Goal: Information Seeking & Learning: Find specific page/section

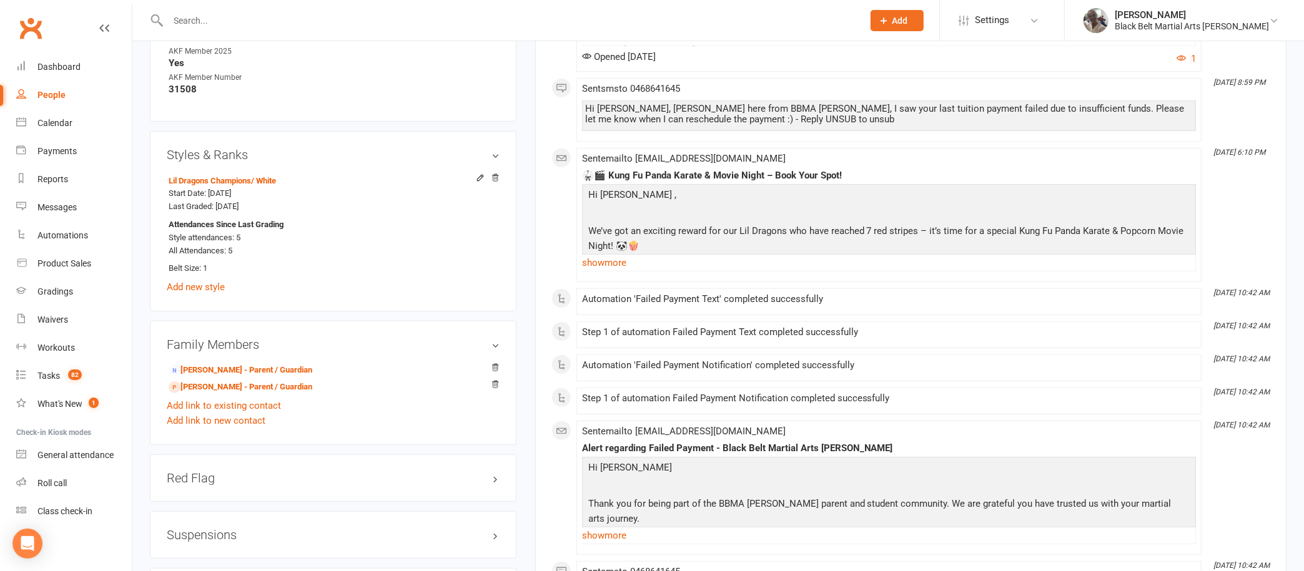
click at [437, 22] on input "text" at bounding box center [509, 20] width 690 height 17
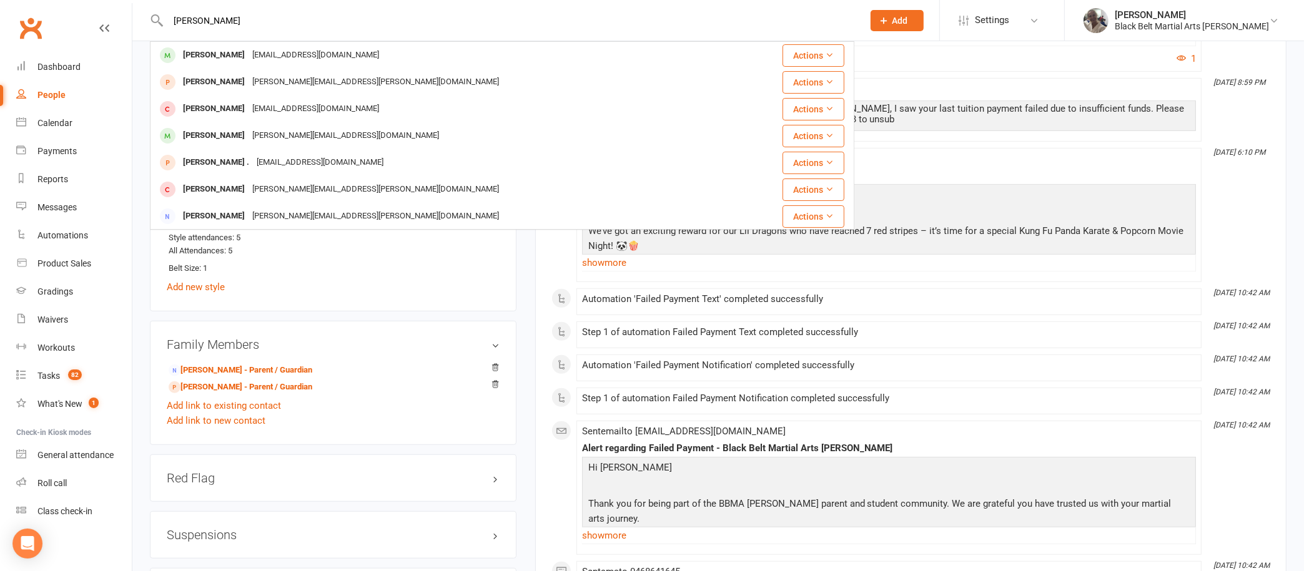
type input "andrew king"
click at [258, 51] on div "brianking308@yahoo.com" at bounding box center [316, 55] width 134 height 18
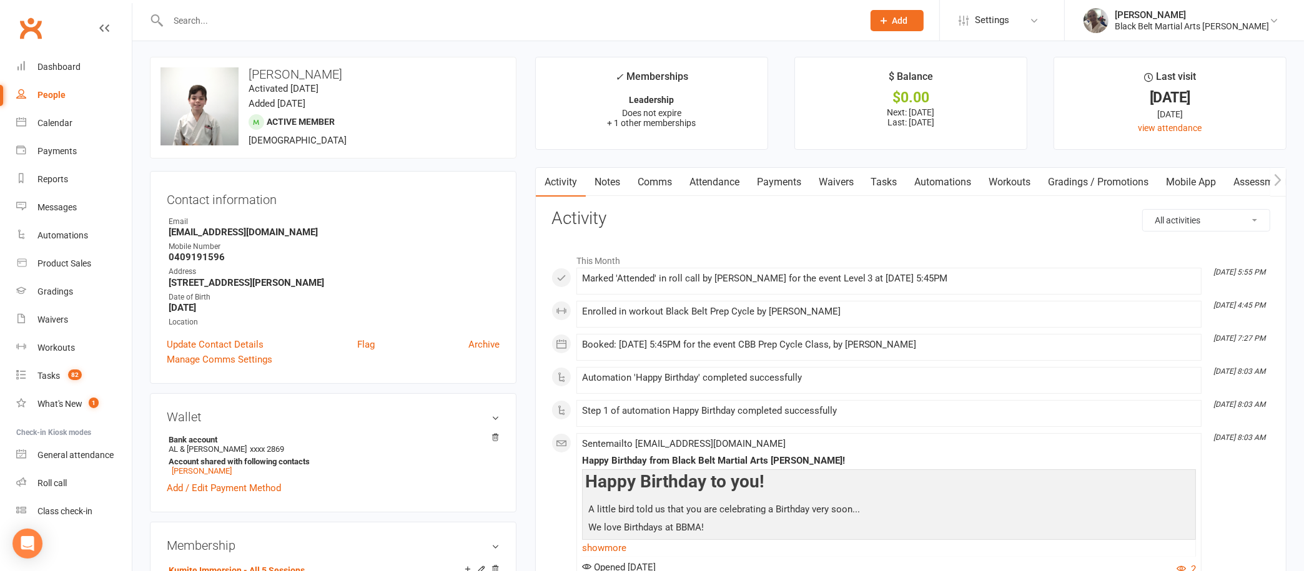
scroll to position [1, 0]
click at [721, 187] on link "Attendance" at bounding box center [714, 183] width 67 height 29
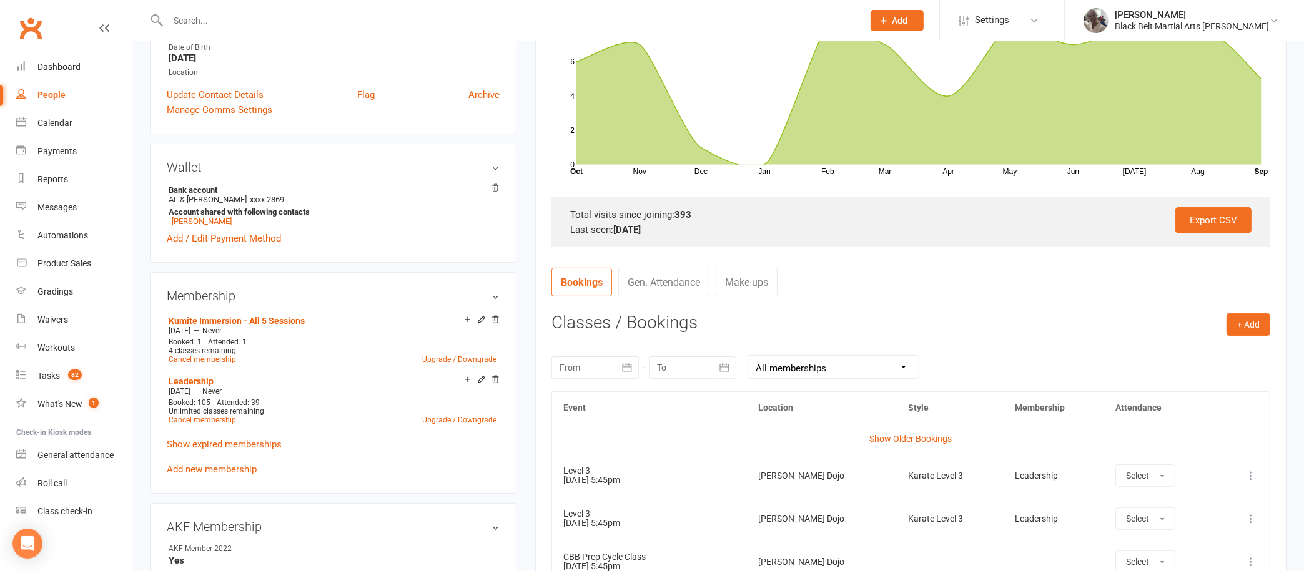
scroll to position [251, 0]
click at [613, 368] on div at bounding box center [594, 368] width 87 height 22
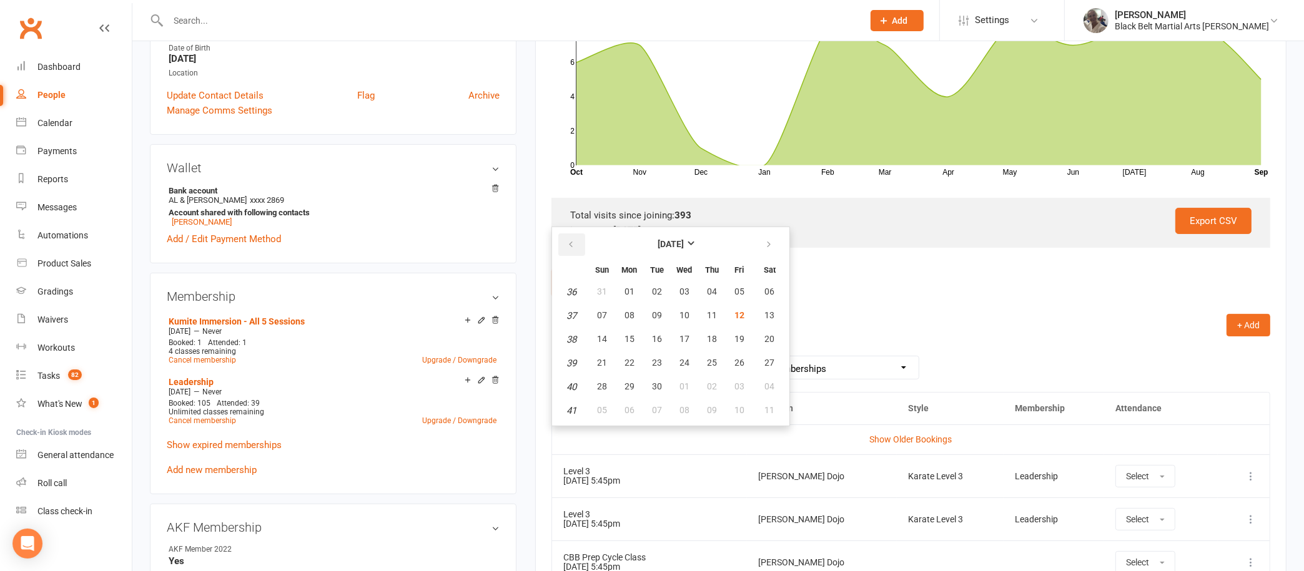
click at [580, 247] on button "button" at bounding box center [571, 245] width 27 height 22
click at [737, 287] on span "01" at bounding box center [739, 292] width 10 height 10
type input "01 Aug 2025"
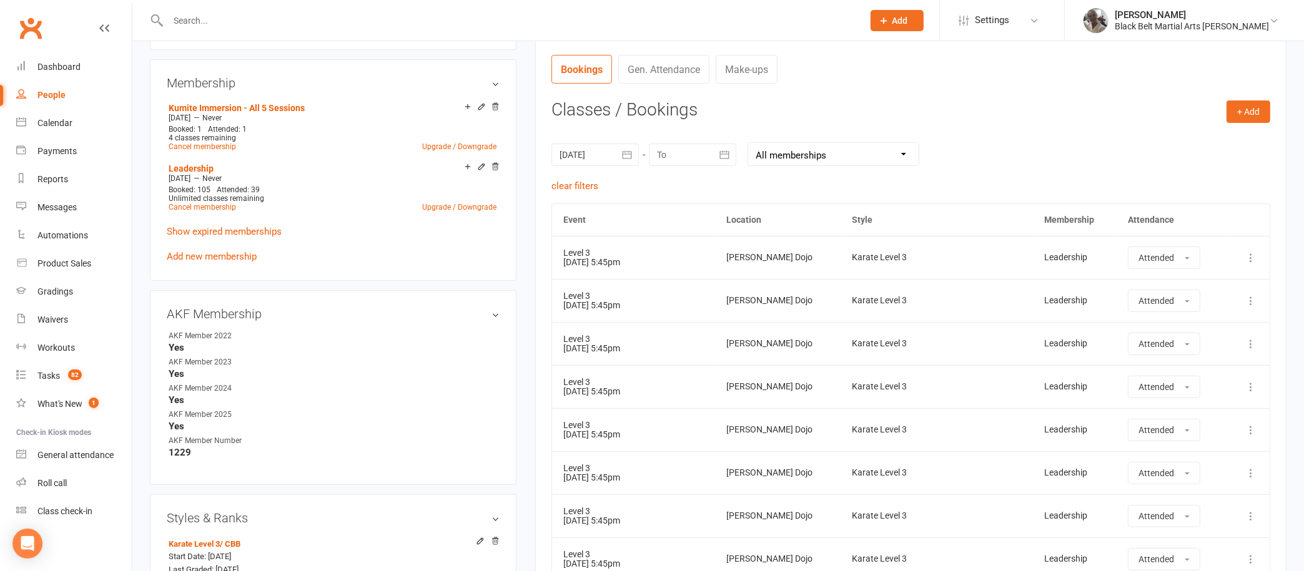
scroll to position [447, 0]
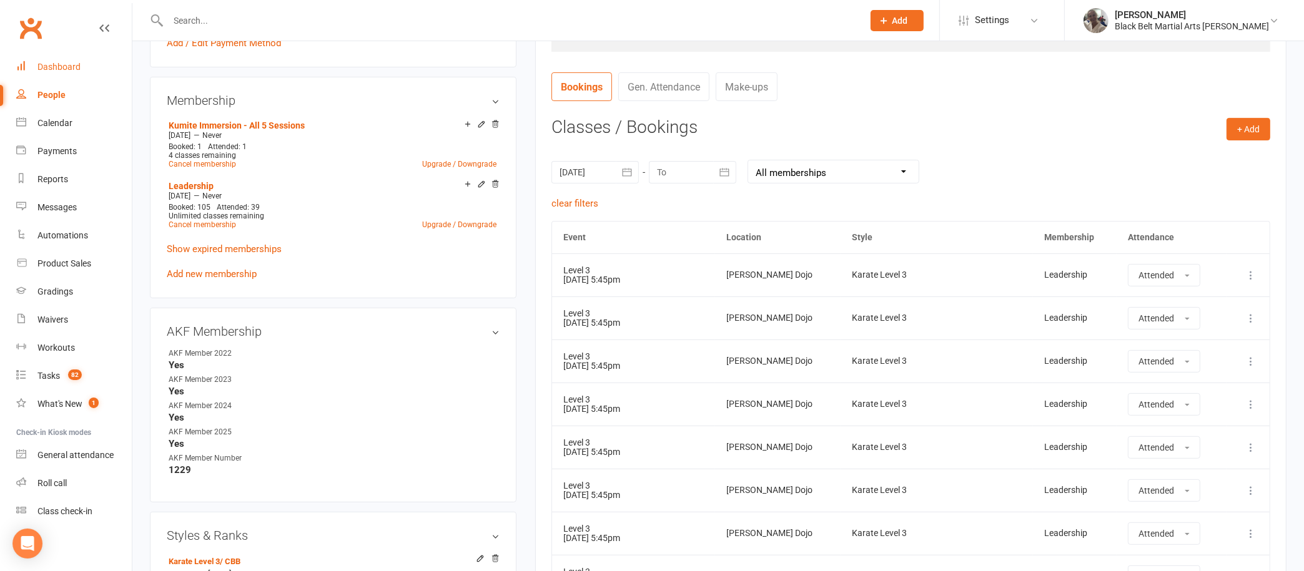
click at [79, 64] on div "Dashboard" at bounding box center [58, 67] width 43 height 10
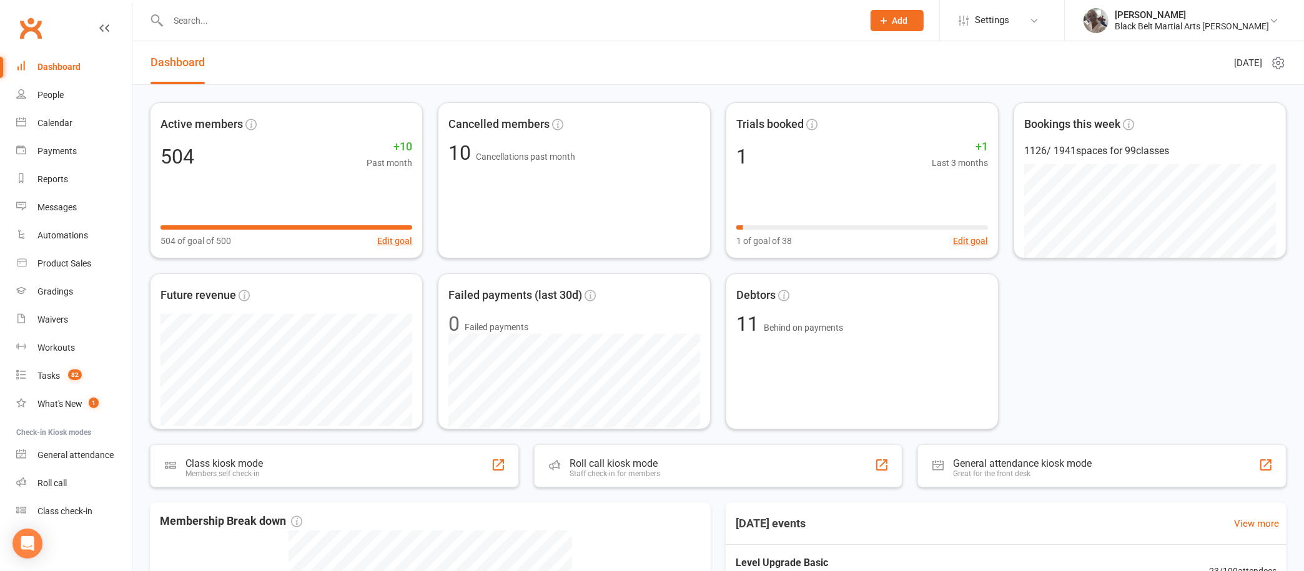
click at [69, 57] on link "Dashboard" at bounding box center [74, 67] width 116 height 28
click at [450, 24] on input "text" at bounding box center [509, 20] width 690 height 17
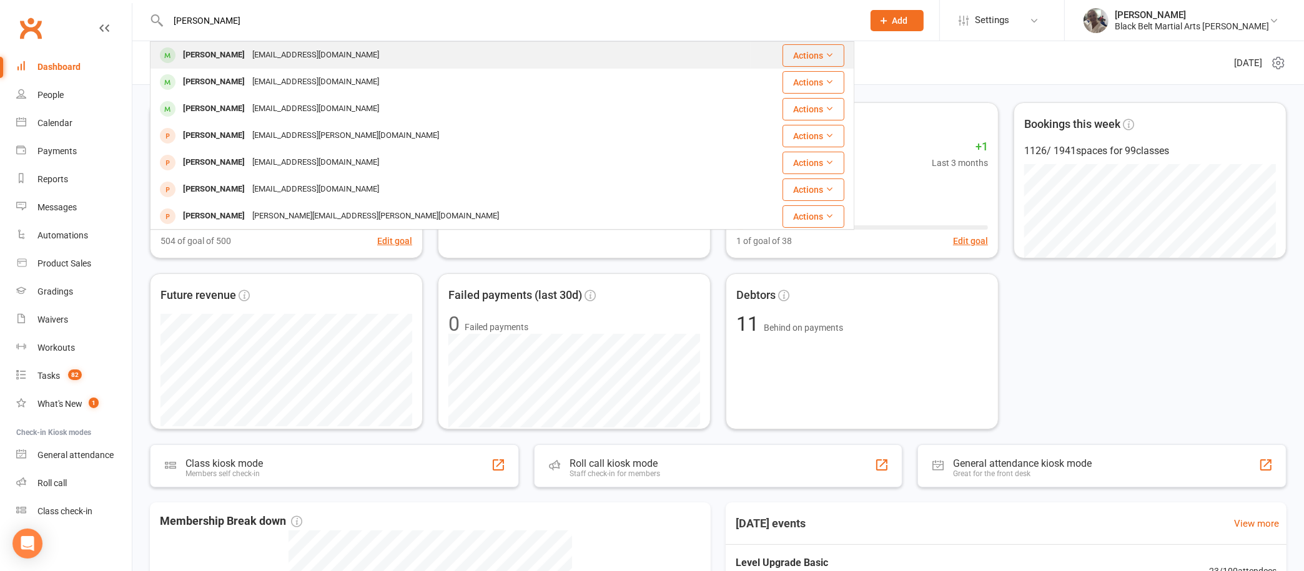
type input "richard mcgee"
click at [281, 57] on div "dr.richardmcgee@gmail.com" at bounding box center [316, 55] width 134 height 18
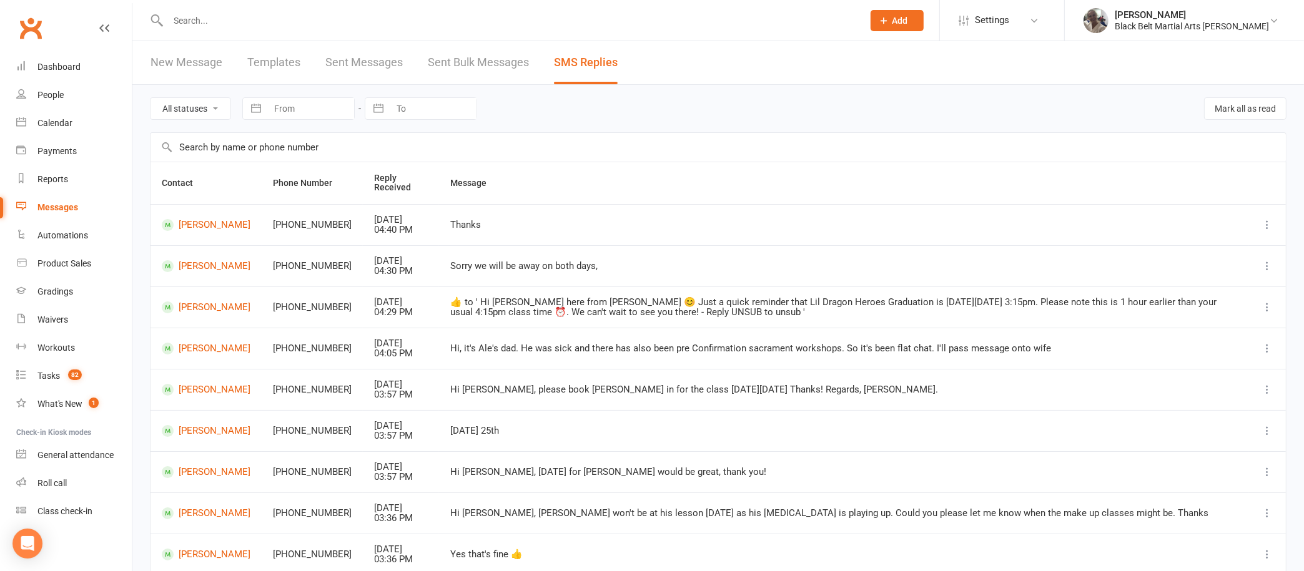
click at [162, 59] on link "New Message" at bounding box center [186, 62] width 72 height 43
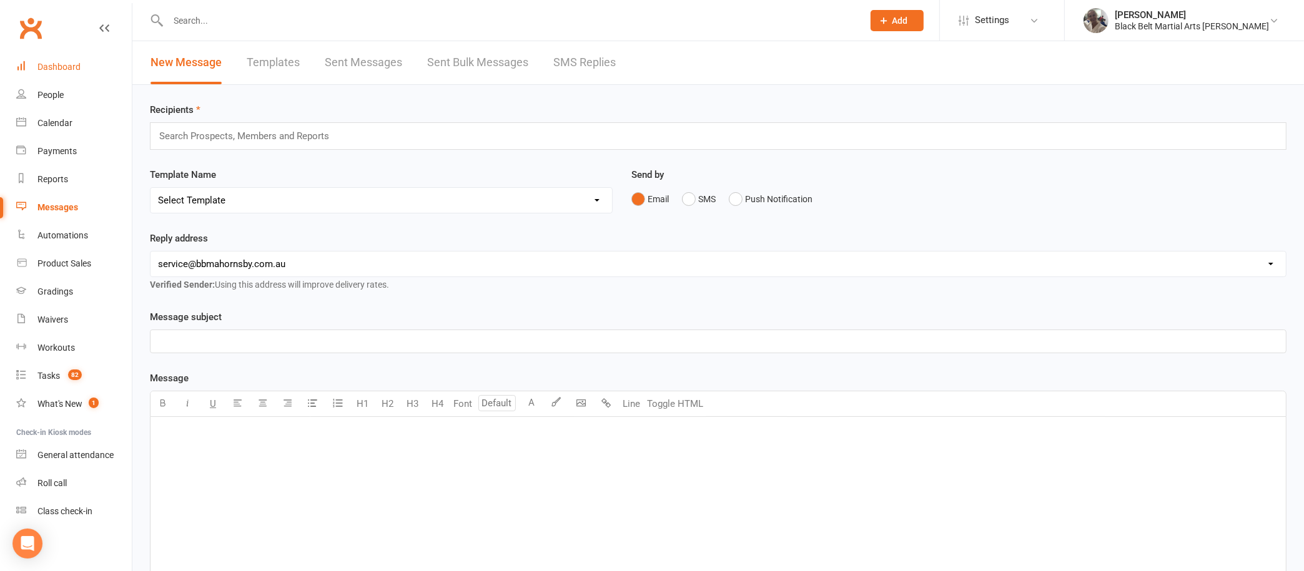
click at [61, 64] on div "Dashboard" at bounding box center [58, 67] width 43 height 10
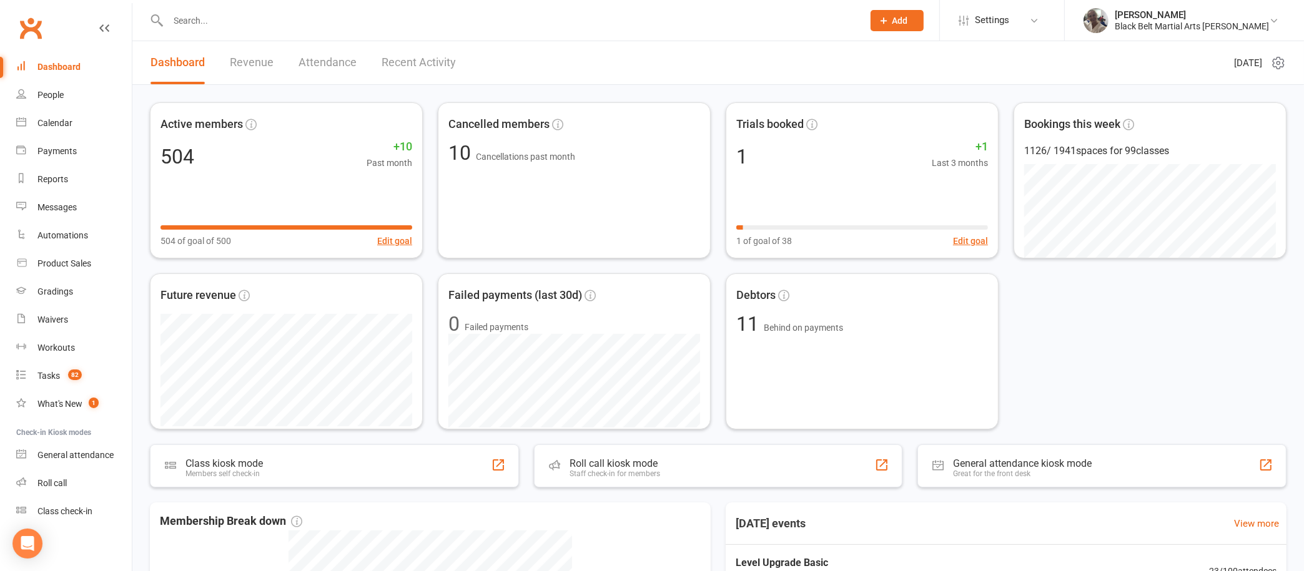
click at [425, 52] on link "Recent Activity" at bounding box center [419, 62] width 74 height 43
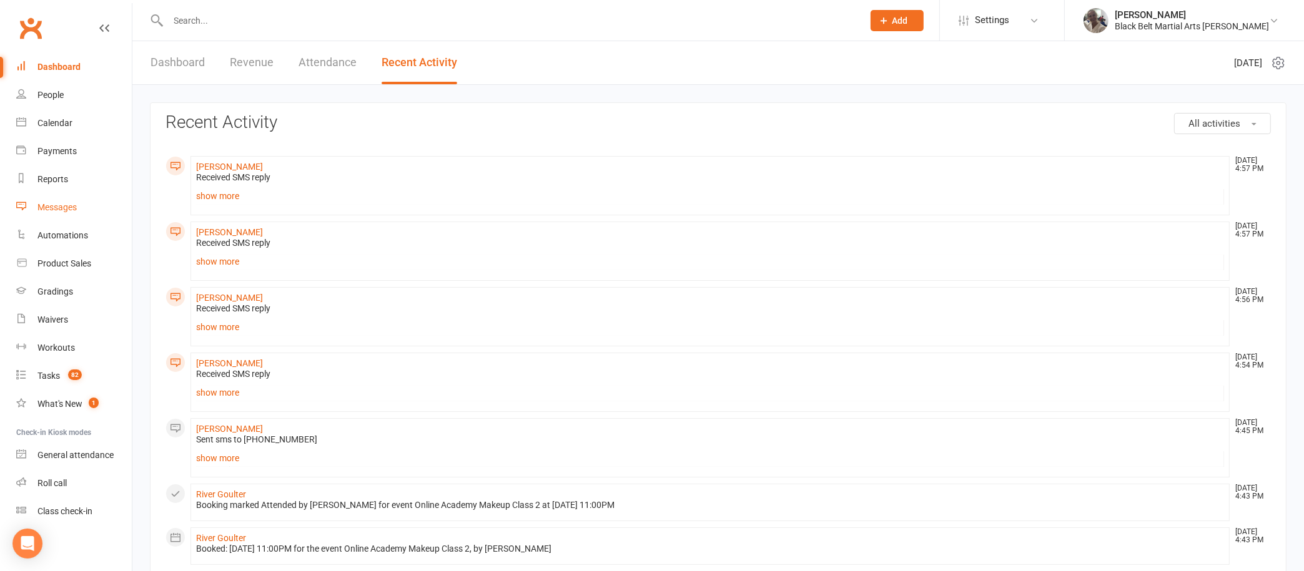
click at [61, 200] on link "Messages" at bounding box center [74, 208] width 116 height 28
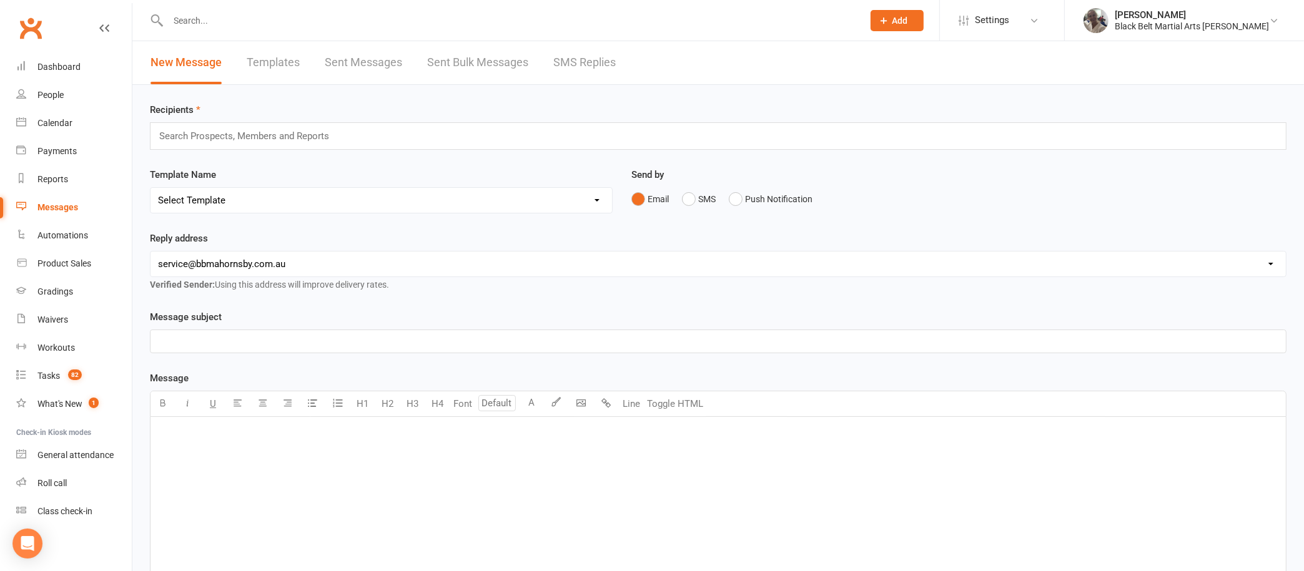
click at [583, 53] on link "SMS Replies" at bounding box center [584, 62] width 62 height 43
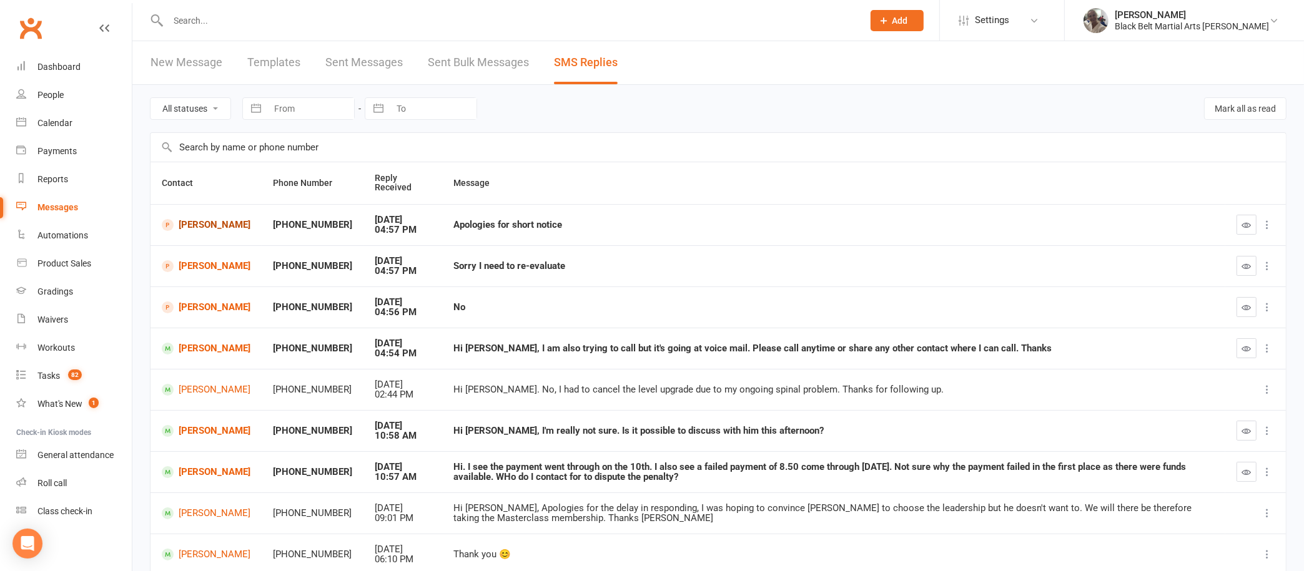
click at [216, 224] on link "[PERSON_NAME]" at bounding box center [206, 225] width 89 height 12
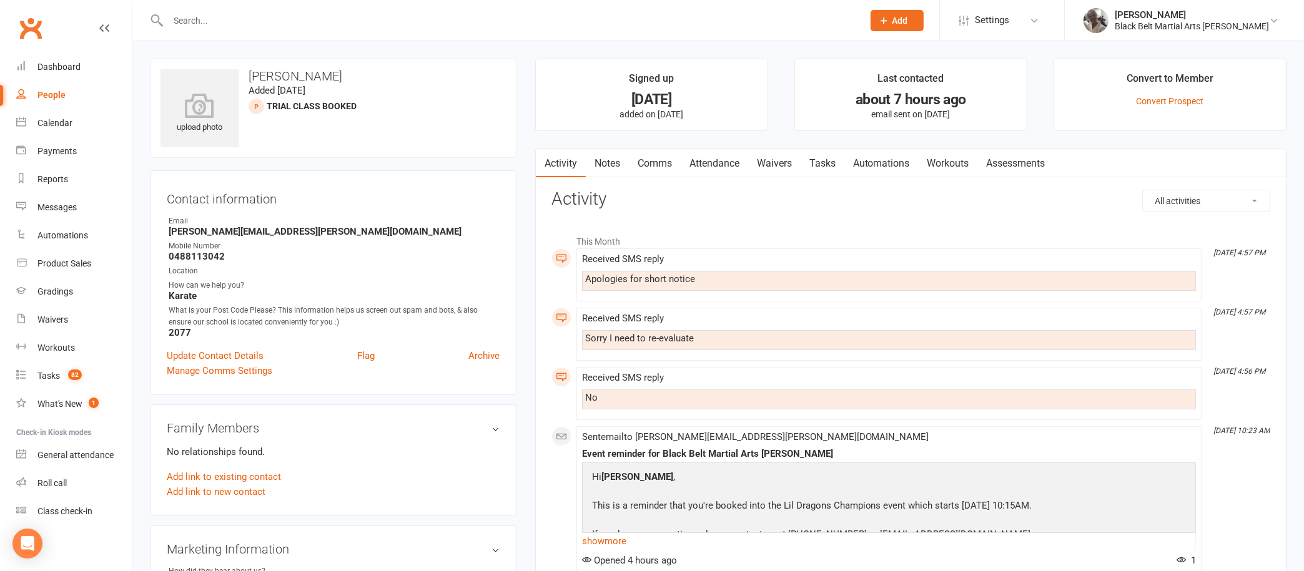
scroll to position [1, 0]
click at [617, 154] on link "Notes" at bounding box center [607, 162] width 43 height 29
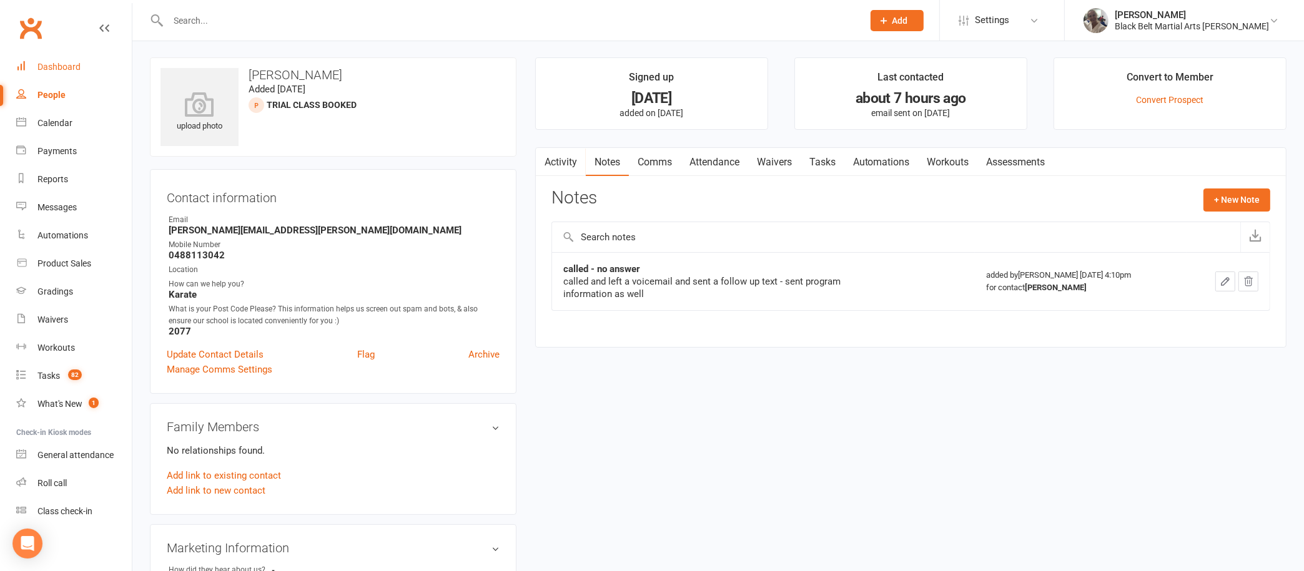
click at [78, 66] on div "Dashboard" at bounding box center [58, 67] width 43 height 10
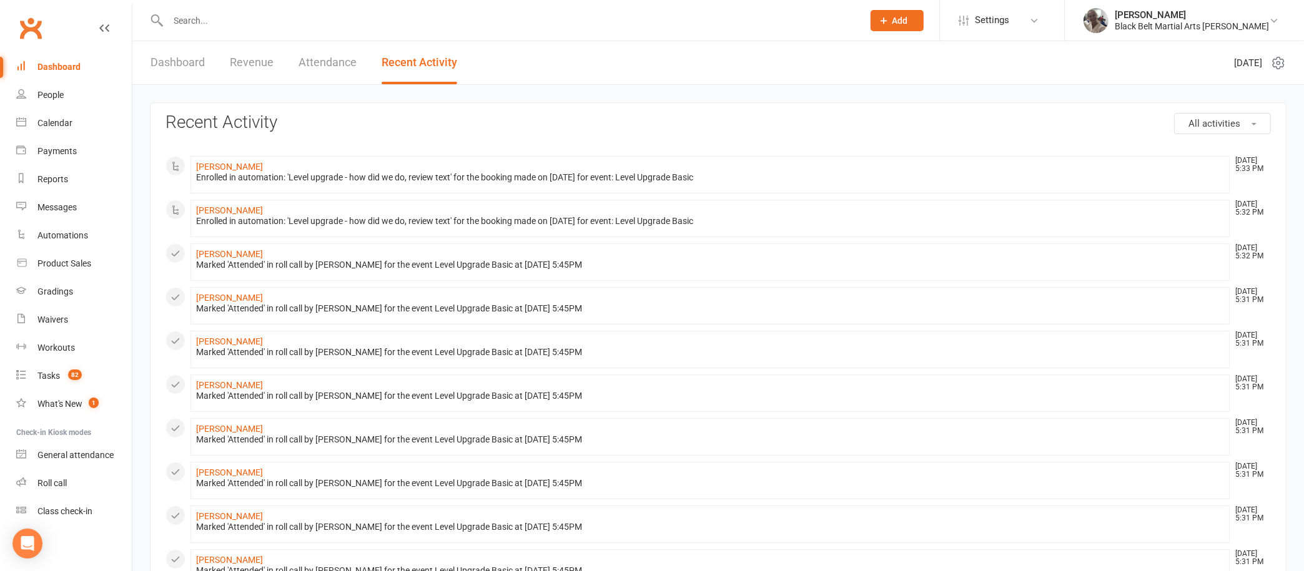
click at [418, 21] on input "text" at bounding box center [509, 20] width 690 height 17
type input "s"
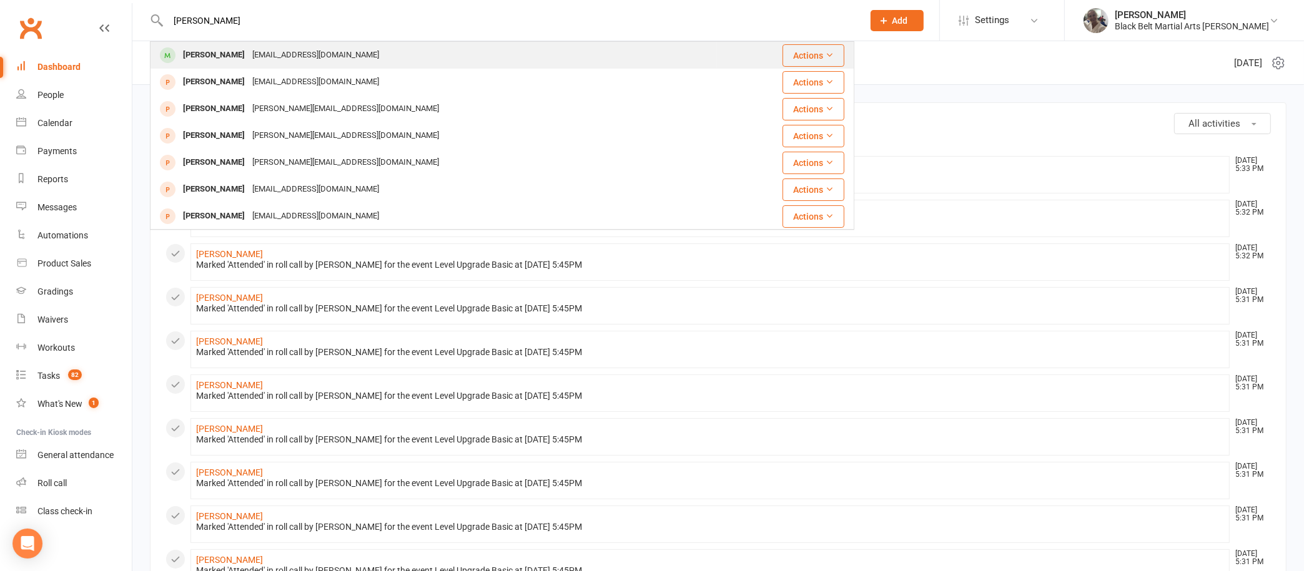
type input "[PERSON_NAME]"
click at [282, 60] on div "[EMAIL_ADDRESS][DOMAIN_NAME]" at bounding box center [316, 55] width 134 height 18
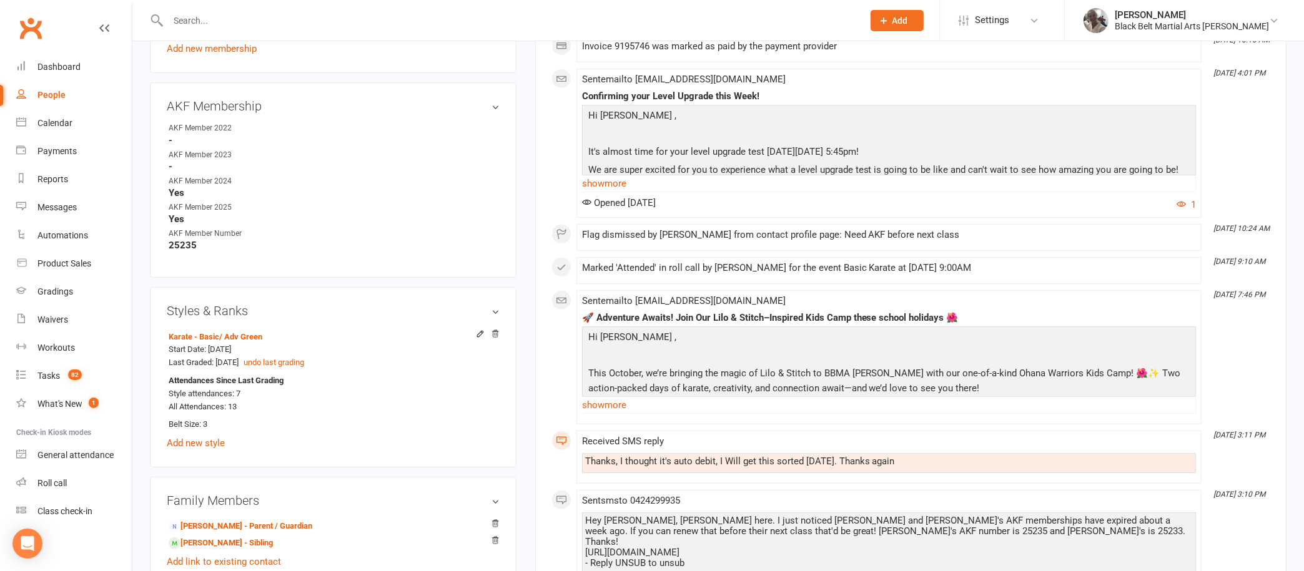
scroll to position [614, 0]
